Goal: Task Accomplishment & Management: Manage account settings

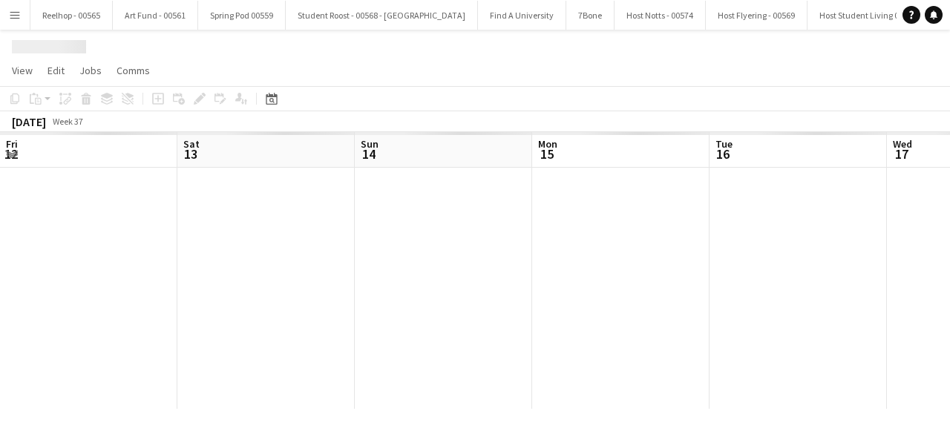
scroll to position [0, 511]
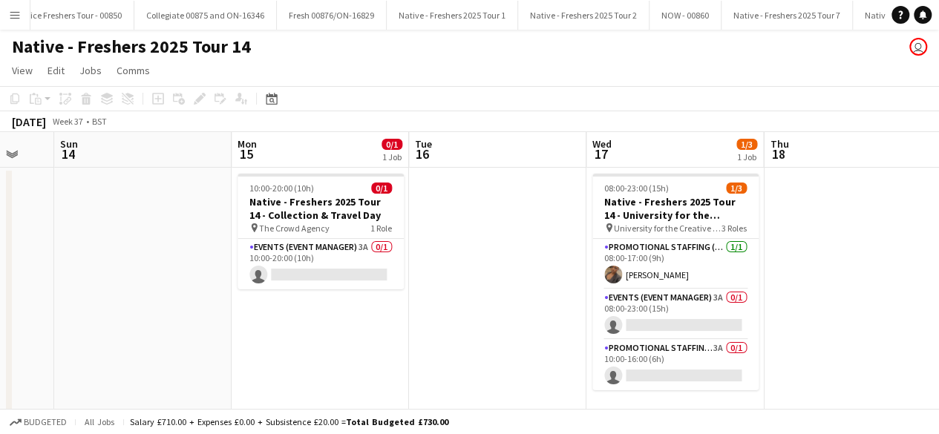
scroll to position [0, 655]
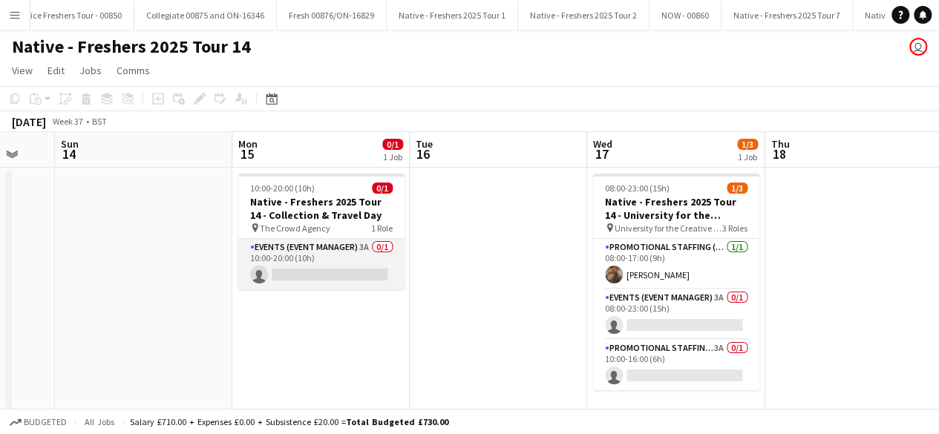
click at [328, 271] on app-card-role "Events (Event Manager) 3A 0/1 10:00-20:00 (10h) single-neutral-actions" at bounding box center [321, 264] width 166 height 50
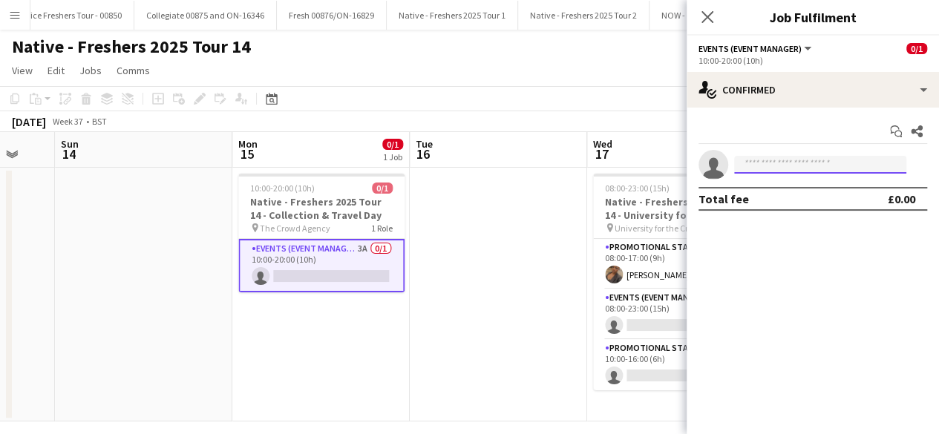
click at [777, 171] on input at bounding box center [820, 165] width 172 height 18
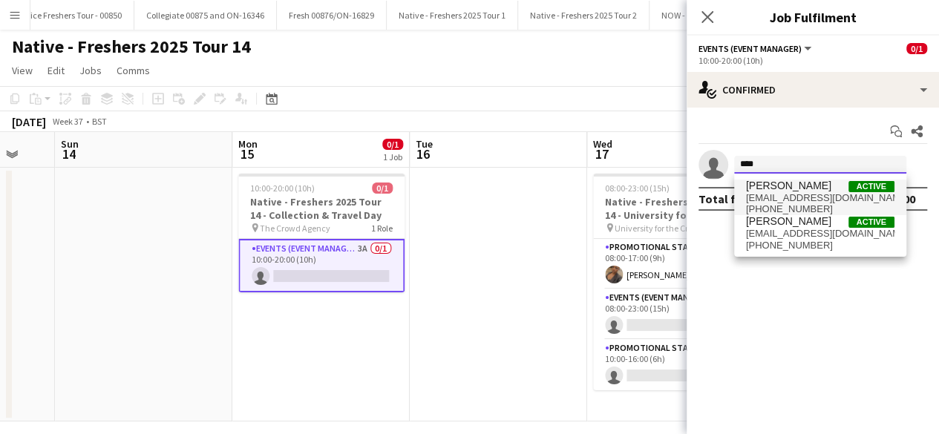
type input "****"
click at [791, 185] on span "[PERSON_NAME]" at bounding box center [788, 186] width 85 height 13
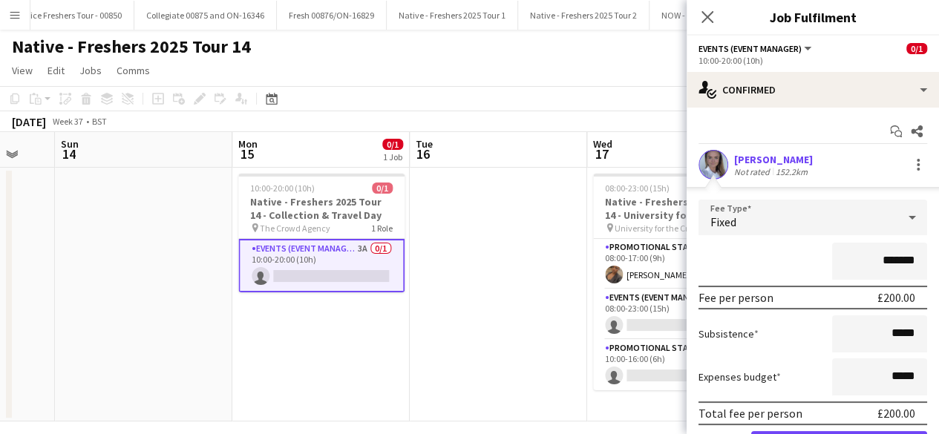
scroll to position [82, 0]
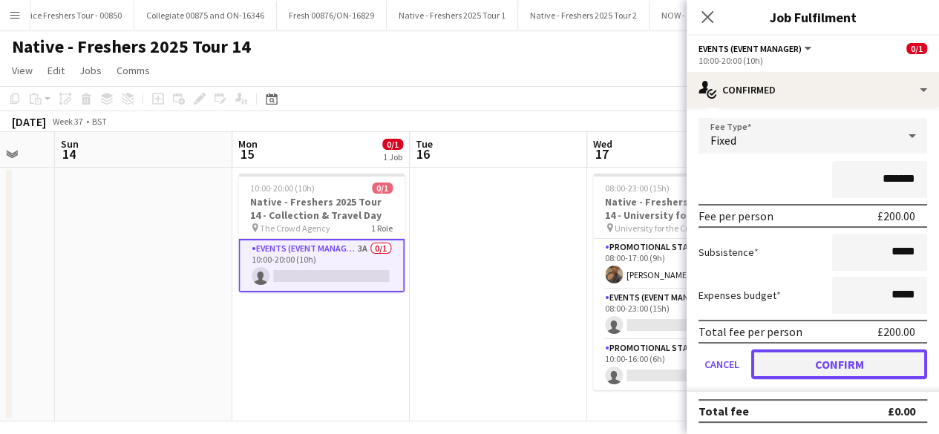
click at [788, 375] on button "Confirm" at bounding box center [839, 365] width 176 height 30
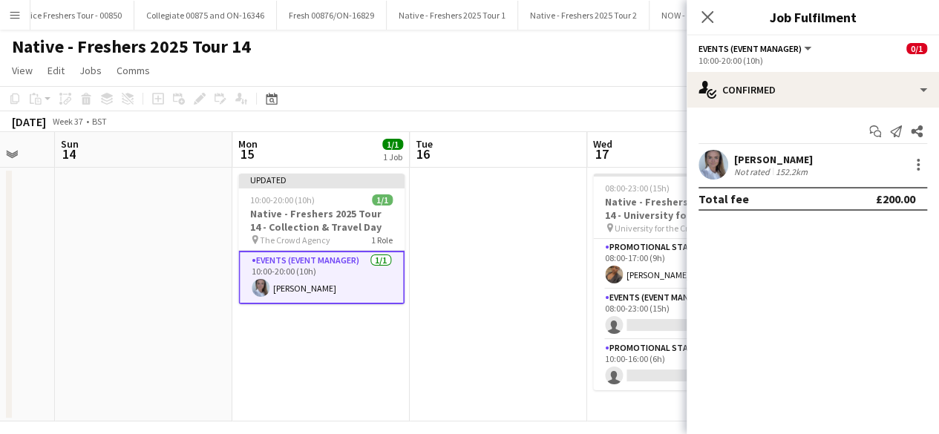
scroll to position [0, 0]
click at [664, 313] on app-card-role "Events (Event Manager) 3A 0/1 08:00-23:00 (15h) single-neutral-actions" at bounding box center [676, 315] width 166 height 50
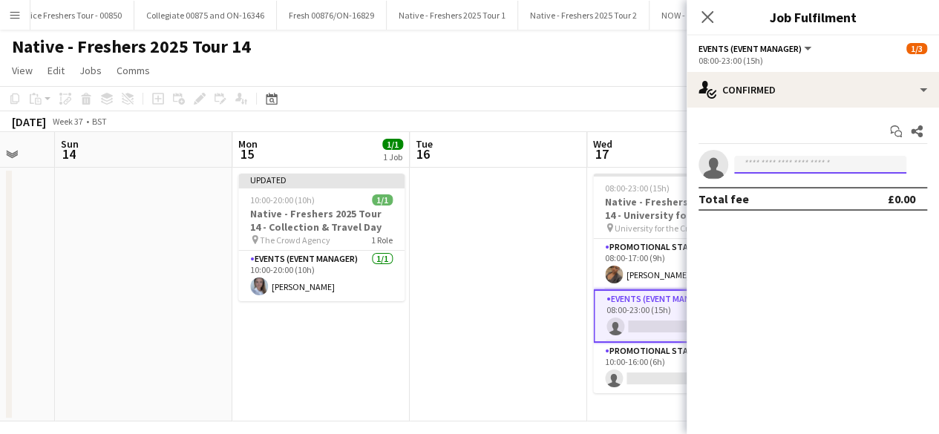
click at [765, 165] on input at bounding box center [820, 165] width 172 height 18
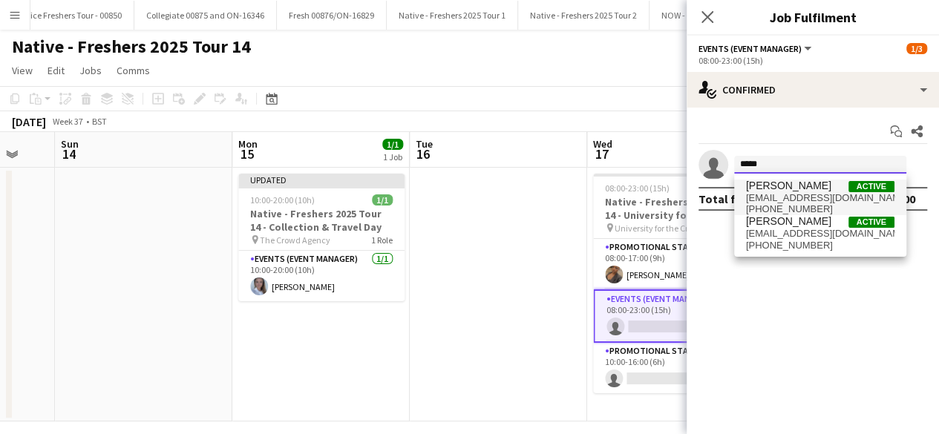
type input "*****"
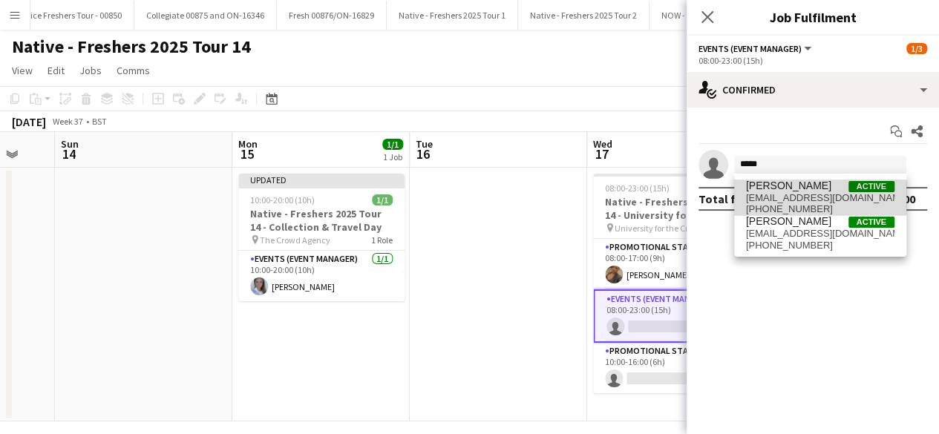
click at [788, 188] on span "[PERSON_NAME]" at bounding box center [788, 186] width 85 height 13
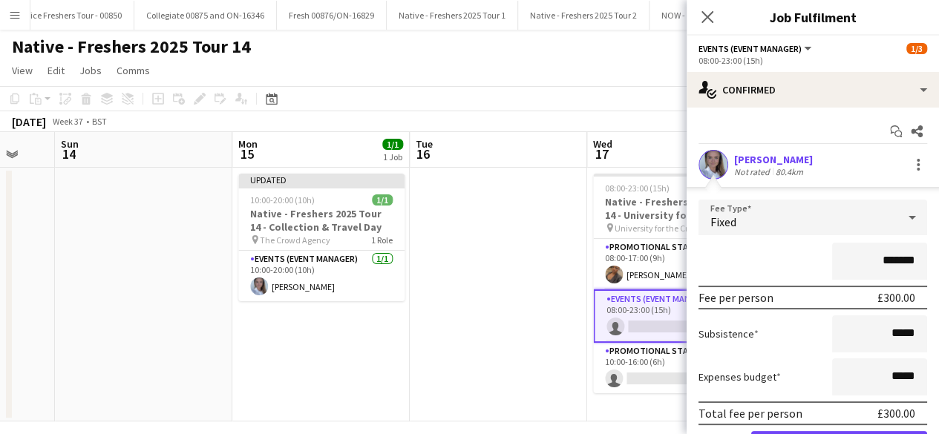
scroll to position [82, 0]
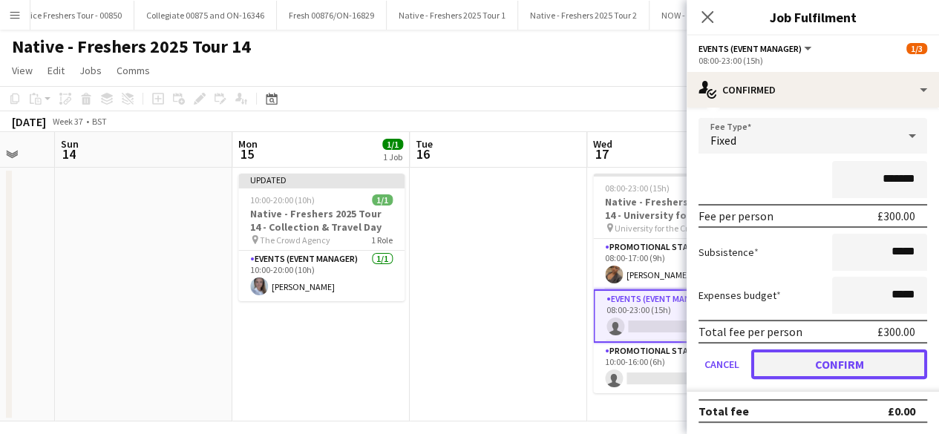
click at [793, 353] on button "Confirm" at bounding box center [839, 365] width 176 height 30
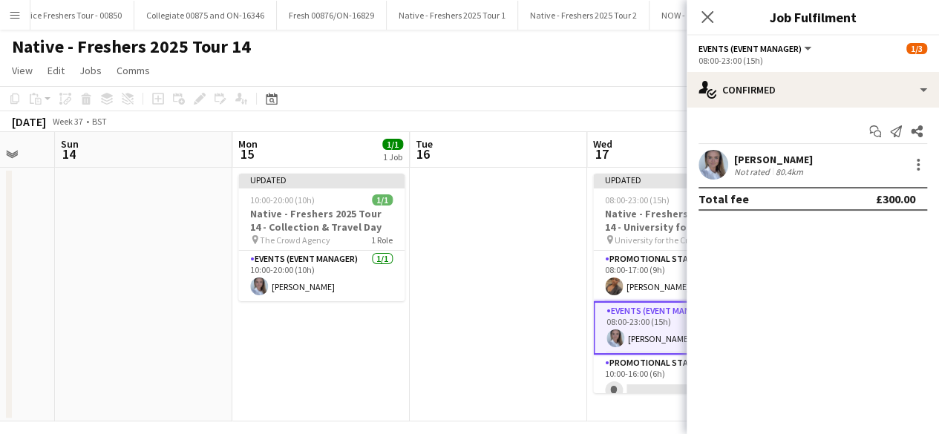
scroll to position [0, 0]
click at [523, 280] on app-date-cell at bounding box center [498, 295] width 177 height 254
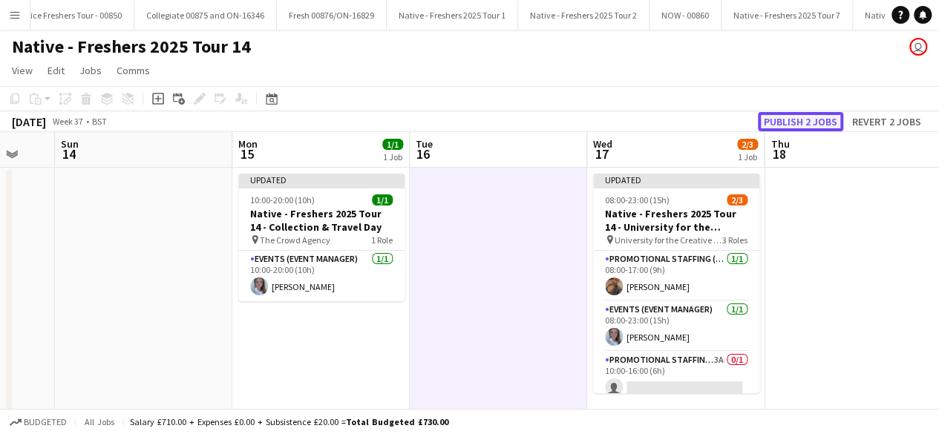
click at [808, 117] on button "Publish 2 jobs" at bounding box center [800, 121] width 85 height 19
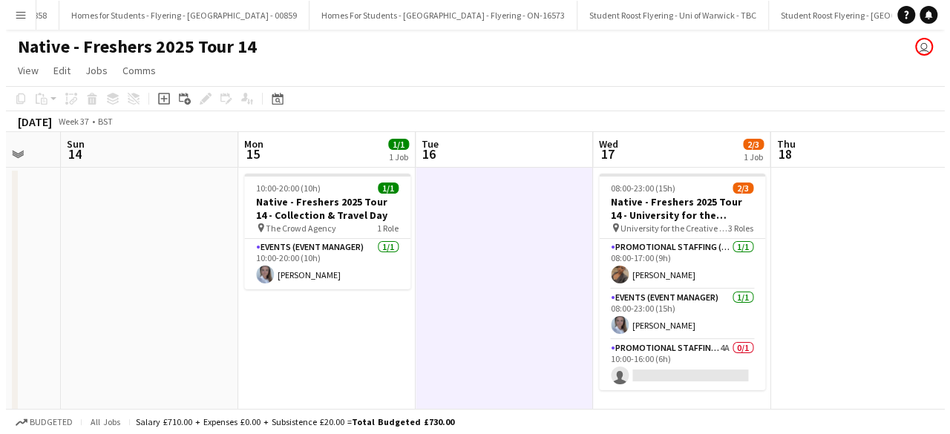
scroll to position [0, 20180]
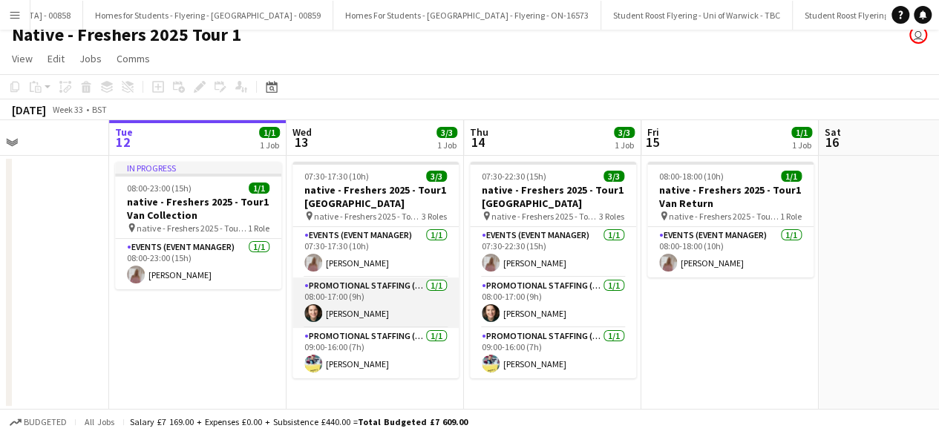
scroll to position [0, 425]
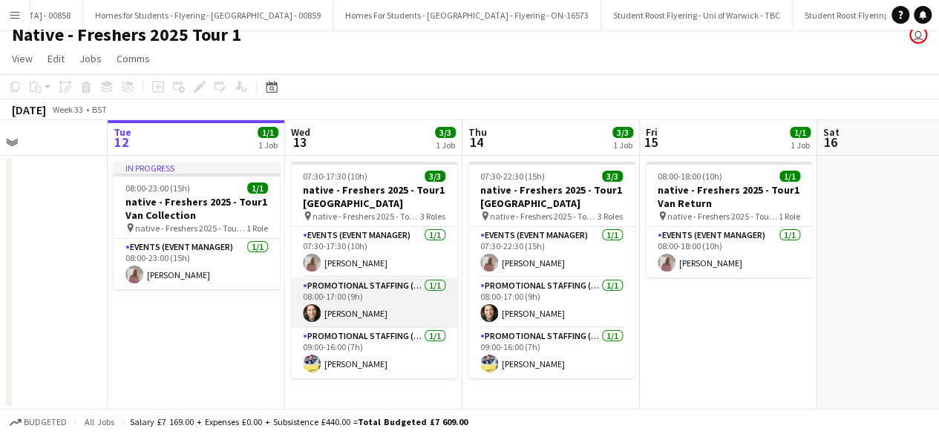
click at [395, 309] on app-card-role "Promotional Staffing (Brand Ambassadors) [DATE] 08:00-17:00 (9h) [PERSON_NAME]" at bounding box center [374, 303] width 166 height 50
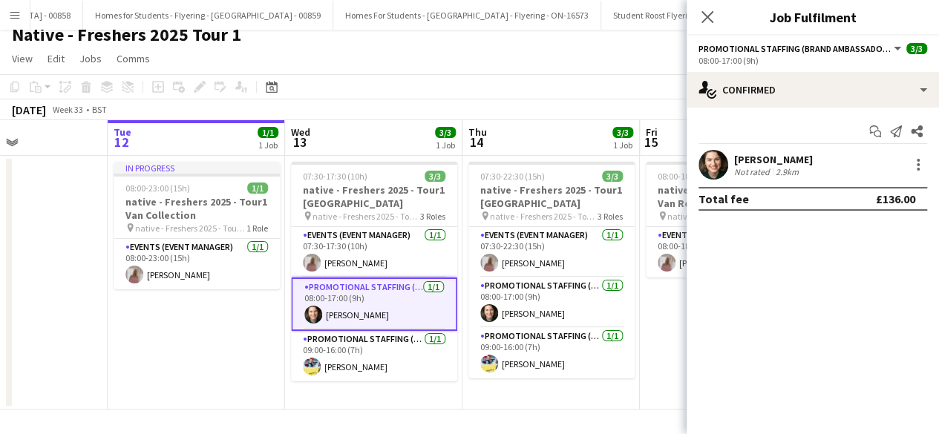
click at [711, 157] on app-user-avatar at bounding box center [714, 165] width 30 height 30
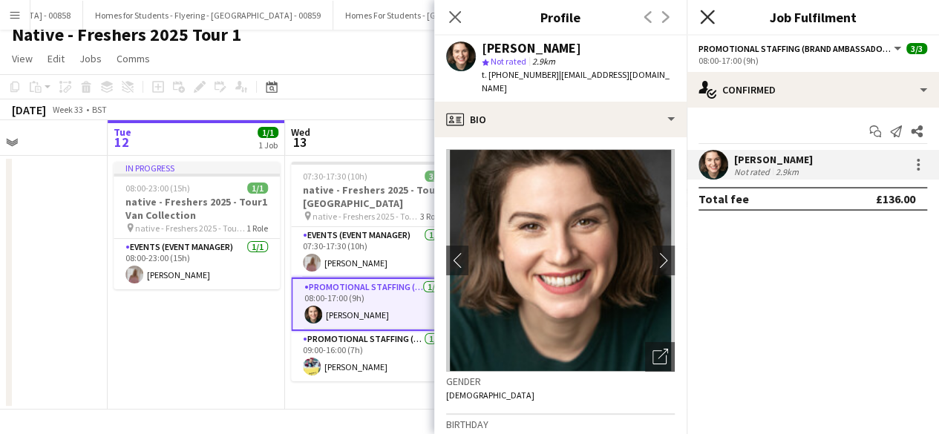
click at [705, 16] on icon at bounding box center [707, 17] width 14 height 14
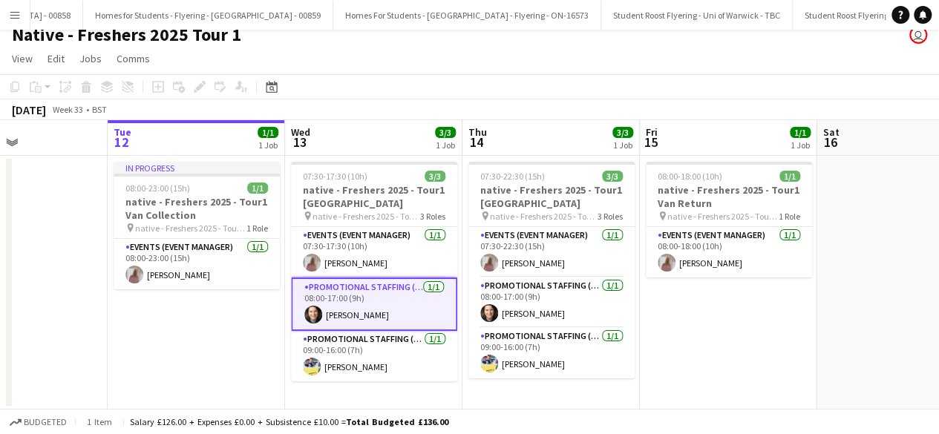
click at [419, 309] on app-card-role "Promotional Staffing (Brand Ambassadors) [DATE] 08:00-17:00 (9h) [PERSON_NAME]" at bounding box center [374, 304] width 166 height 53
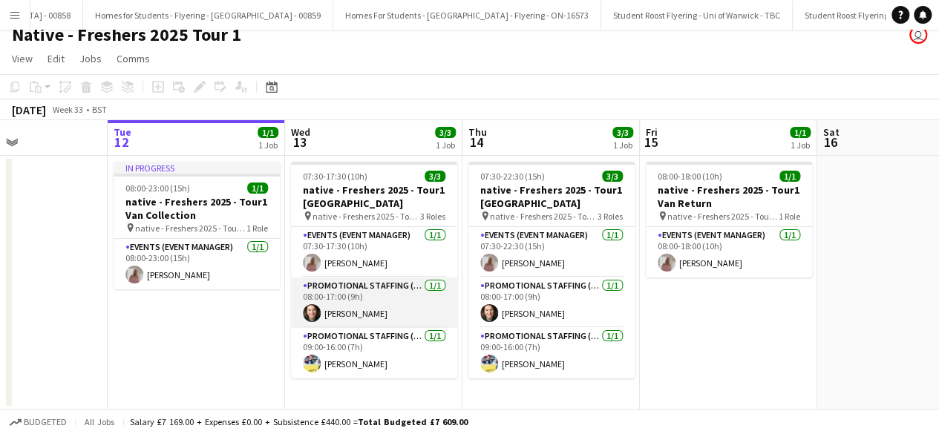
click at [419, 309] on app-card-role "Promotional Staffing (Brand Ambassadors) [DATE] 08:00-17:00 (9h) [PERSON_NAME]" at bounding box center [374, 303] width 166 height 50
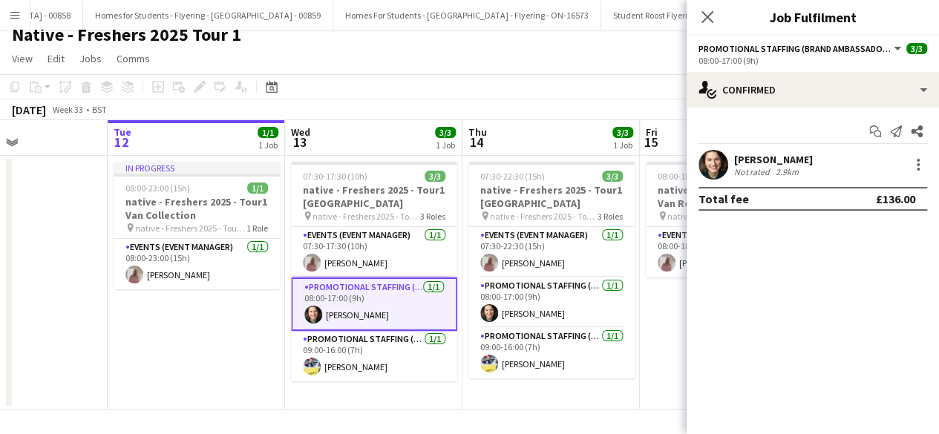
click at [718, 168] on app-user-avatar at bounding box center [714, 165] width 30 height 30
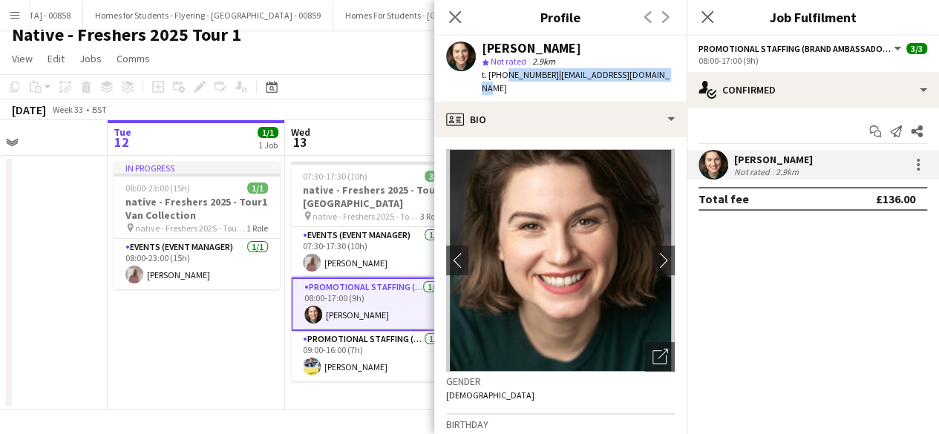
drag, startPoint x: 503, startPoint y: 73, endPoint x: 671, endPoint y: 75, distance: 168.5
click at [671, 75] on div "[PERSON_NAME] star Not rated 2.9km t. [PHONE_NUMBER] | [EMAIL_ADDRESS][DOMAIN_N…" at bounding box center [560, 69] width 252 height 66
copy div "07403755217 | [EMAIL_ADDRESS][DOMAIN_NAME]"
click at [362, 354] on app-card-role "Promotional Staffing (Brand Ambassadors) [DATE] 09:00-16:00 (7h) [PERSON_NAME]" at bounding box center [374, 356] width 166 height 50
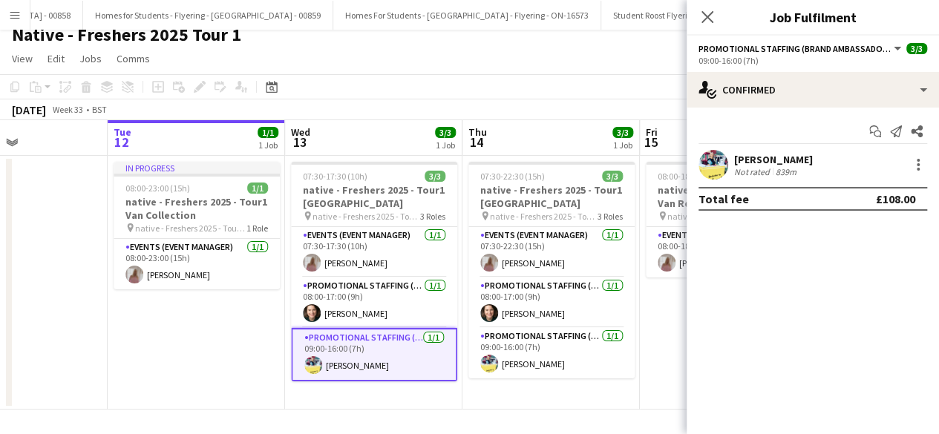
click at [712, 157] on app-user-avatar at bounding box center [714, 165] width 30 height 30
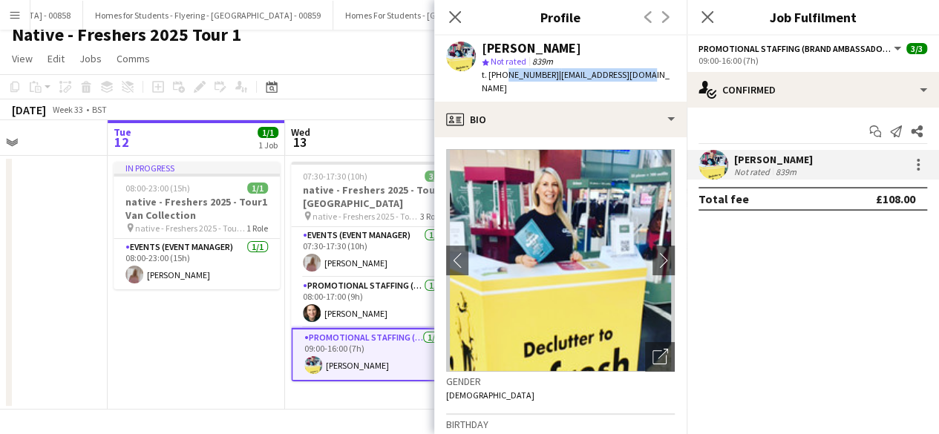
drag, startPoint x: 502, startPoint y: 71, endPoint x: 647, endPoint y: 75, distance: 144.8
click at [647, 75] on div "[PERSON_NAME] star Not rated 839m t. [PHONE_NUMBER] | [EMAIL_ADDRESS][DOMAIN_NA…" at bounding box center [560, 69] width 252 height 66
copy div "7976674254 | [EMAIL_ADDRESS][DOMAIN_NAME]"
click at [707, 13] on icon "Close pop-in" at bounding box center [707, 17] width 14 height 14
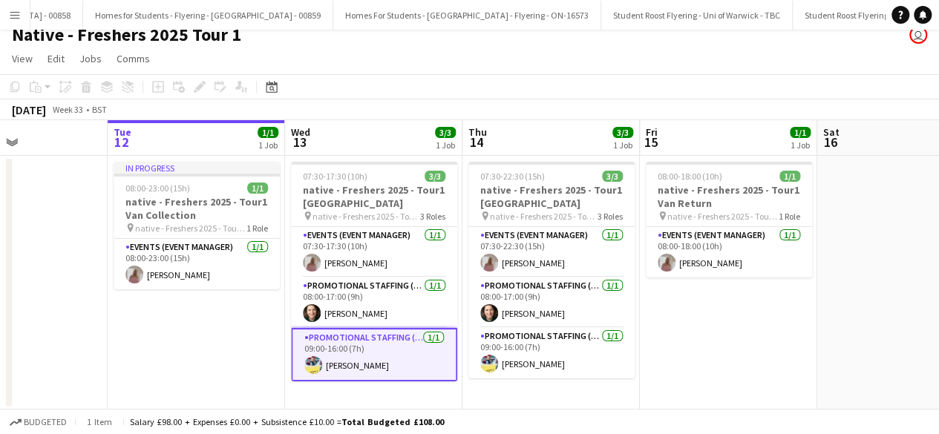
click at [3, 7] on button "Menu" at bounding box center [15, 15] width 30 height 30
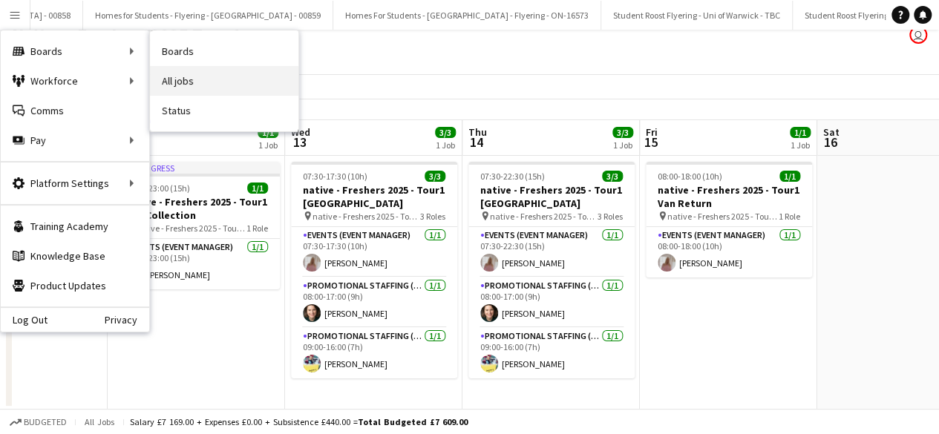
click at [197, 81] on link "All jobs" at bounding box center [224, 81] width 148 height 30
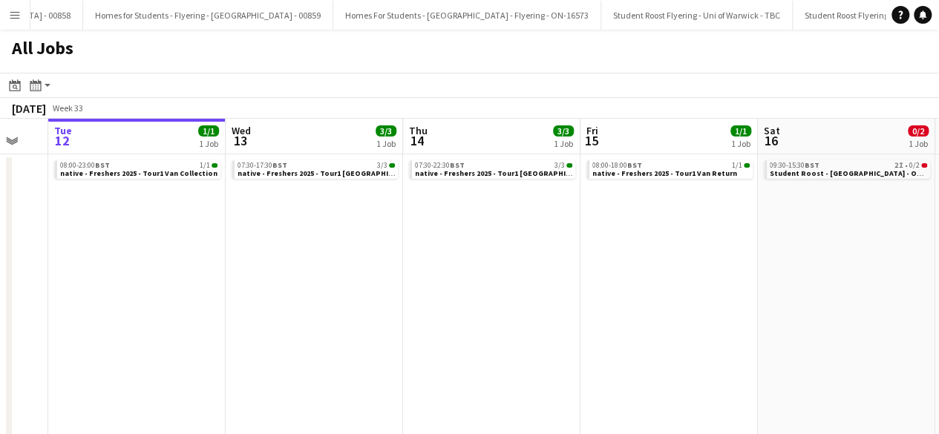
scroll to position [0, 306]
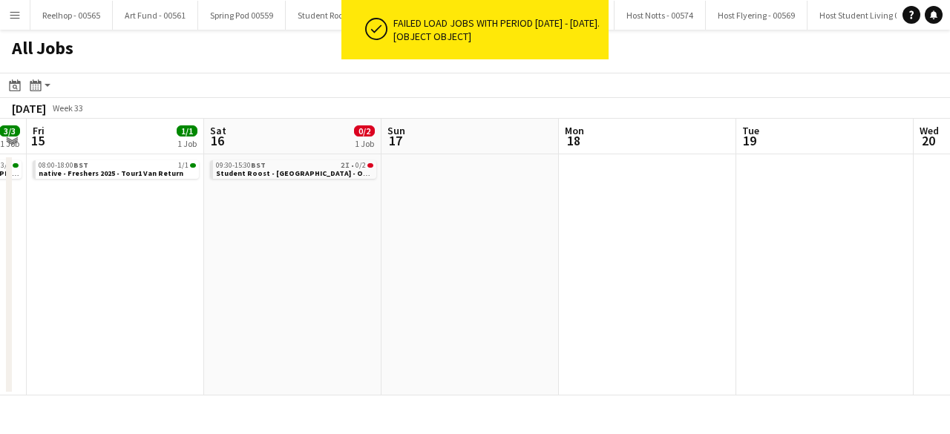
scroll to position [0, 553]
